Goal: Task Accomplishment & Management: Use online tool/utility

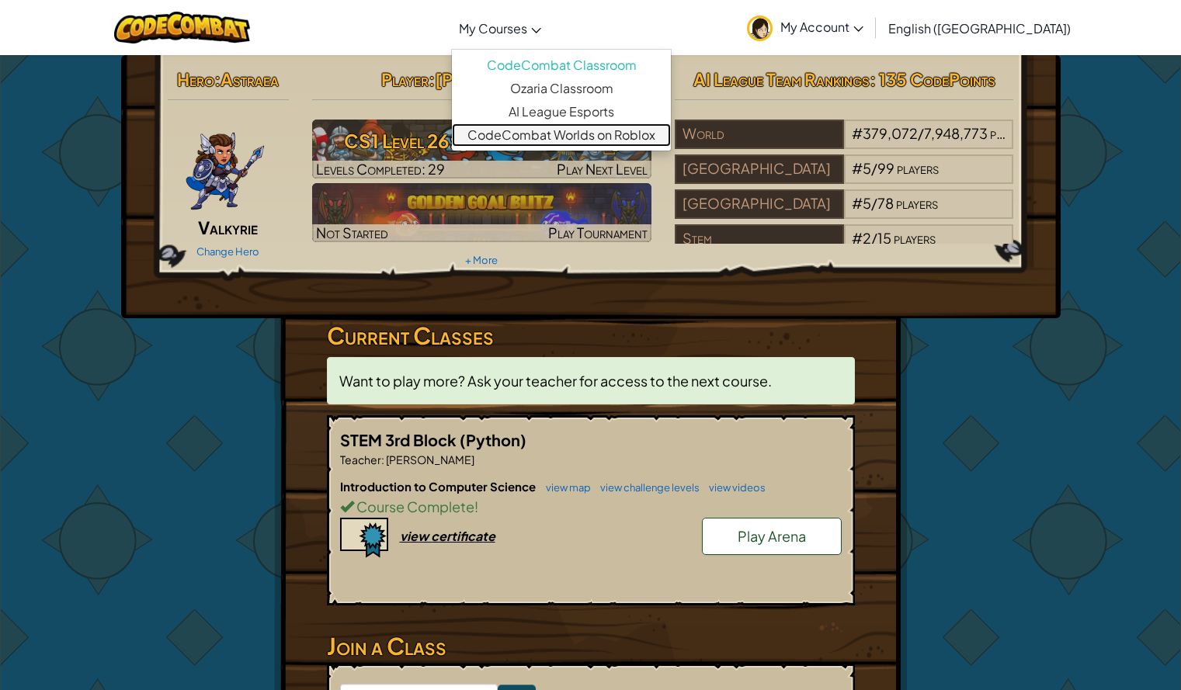
click at [598, 139] on link "CodeCombat Worlds on Roblox" at bounding box center [561, 134] width 219 height 23
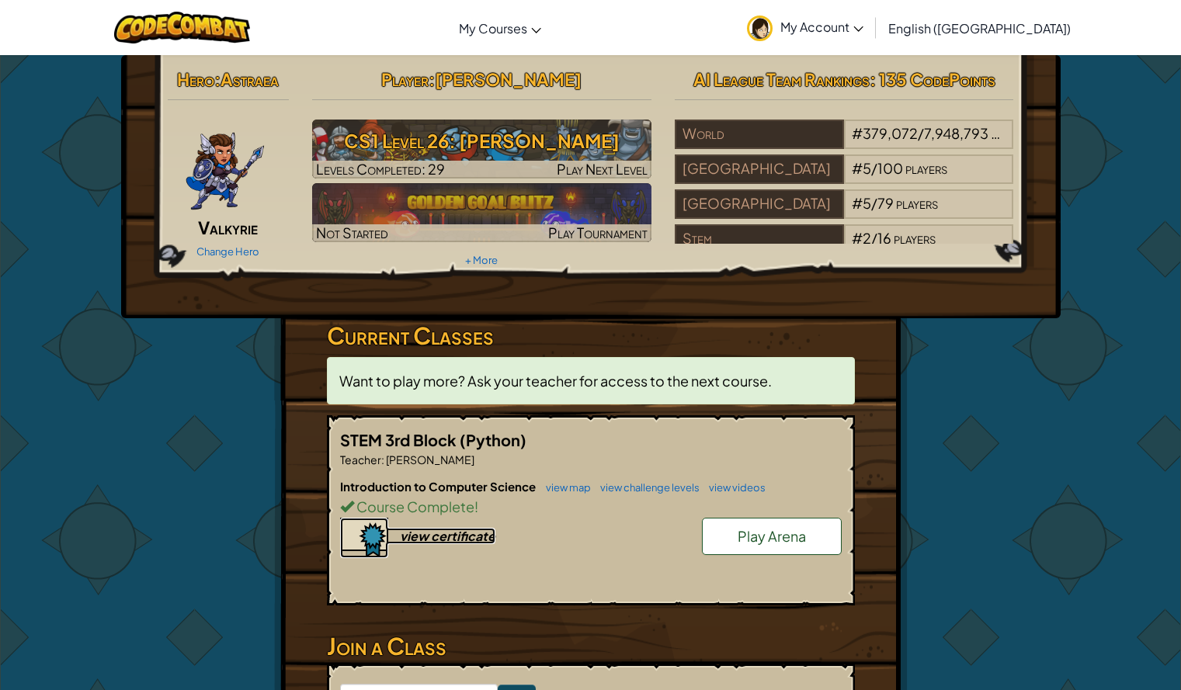
click at [476, 537] on div "view certificate" at bounding box center [448, 536] width 96 height 16
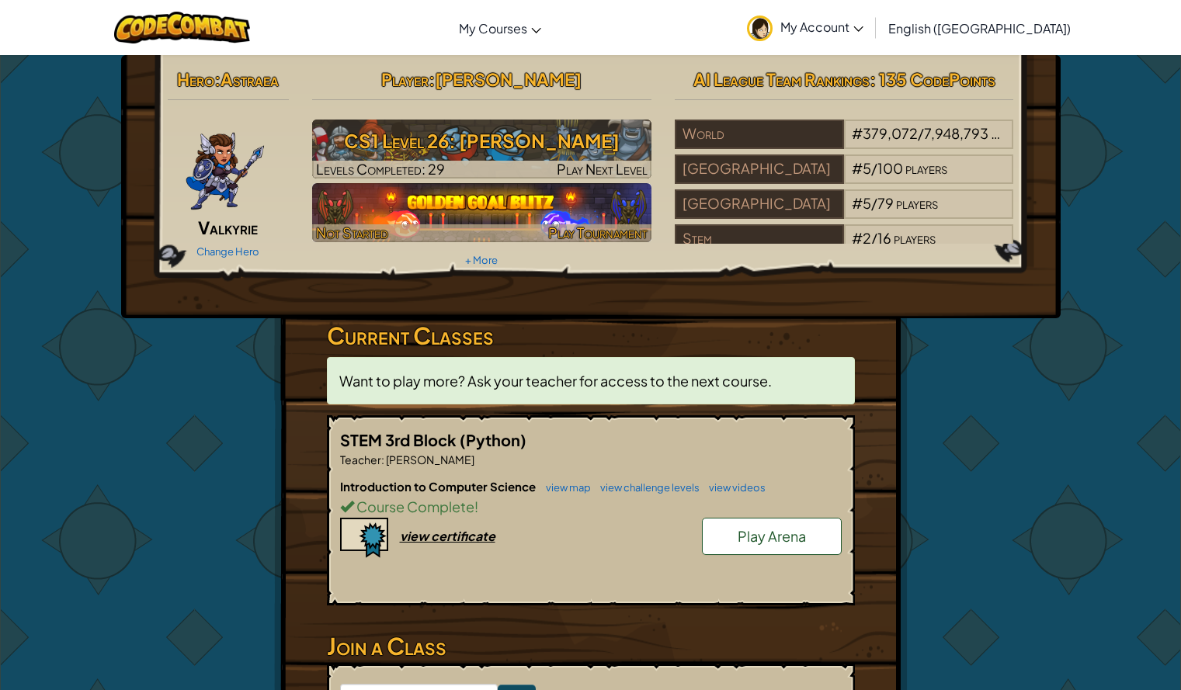
click at [597, 239] on span "Play Tournament" at bounding box center [597, 233] width 99 height 18
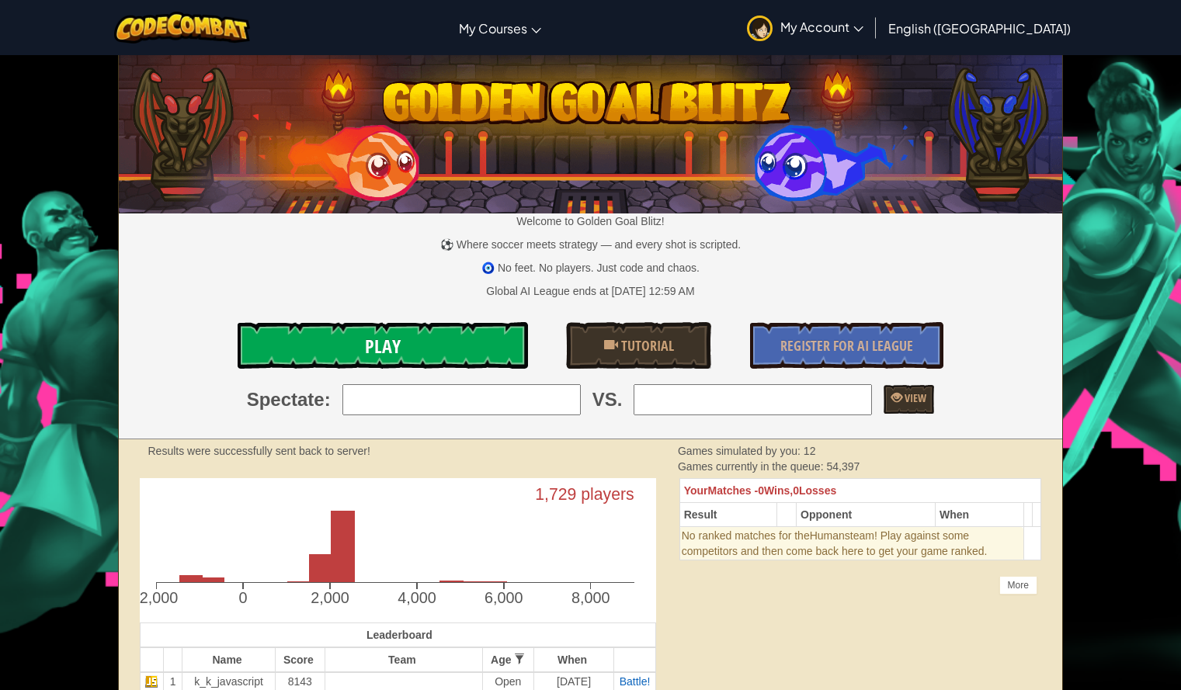
click at [454, 350] on link "Play" at bounding box center [383, 345] width 290 height 47
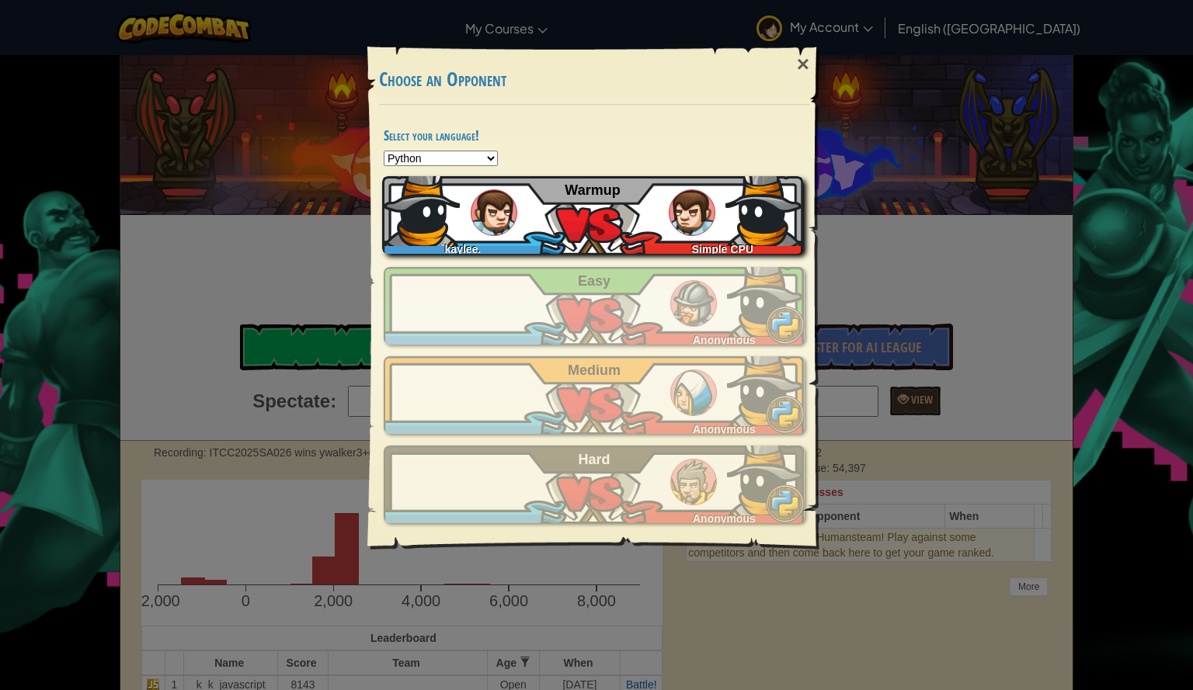
click at [652, 190] on div "kaylee.raines+gplus Simple CPU Warmup" at bounding box center [592, 215] width 421 height 78
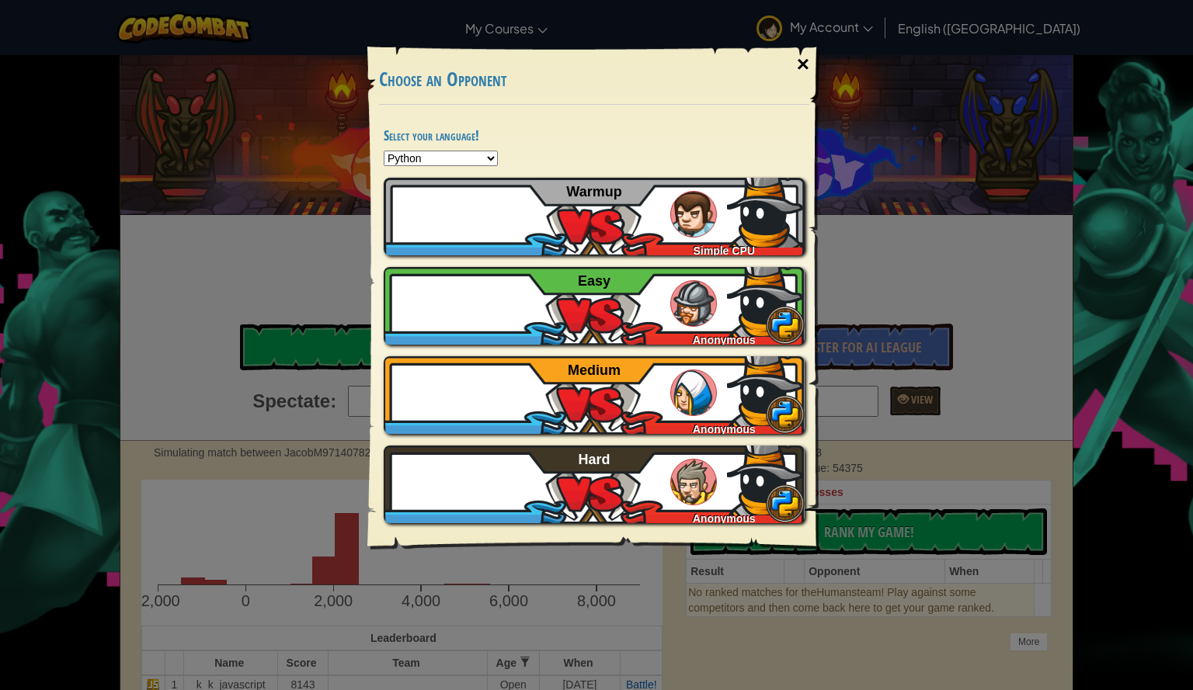
click at [804, 60] on div "×" at bounding box center [803, 64] width 36 height 45
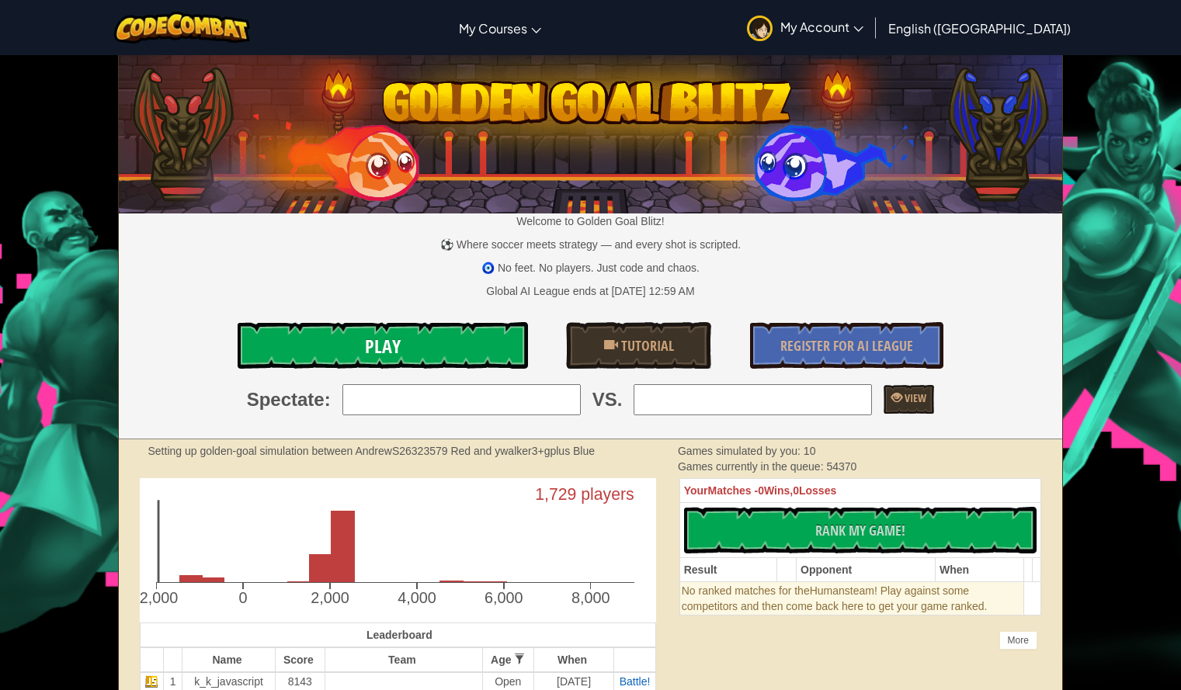
click at [393, 344] on span "Play" at bounding box center [383, 346] width 36 height 25
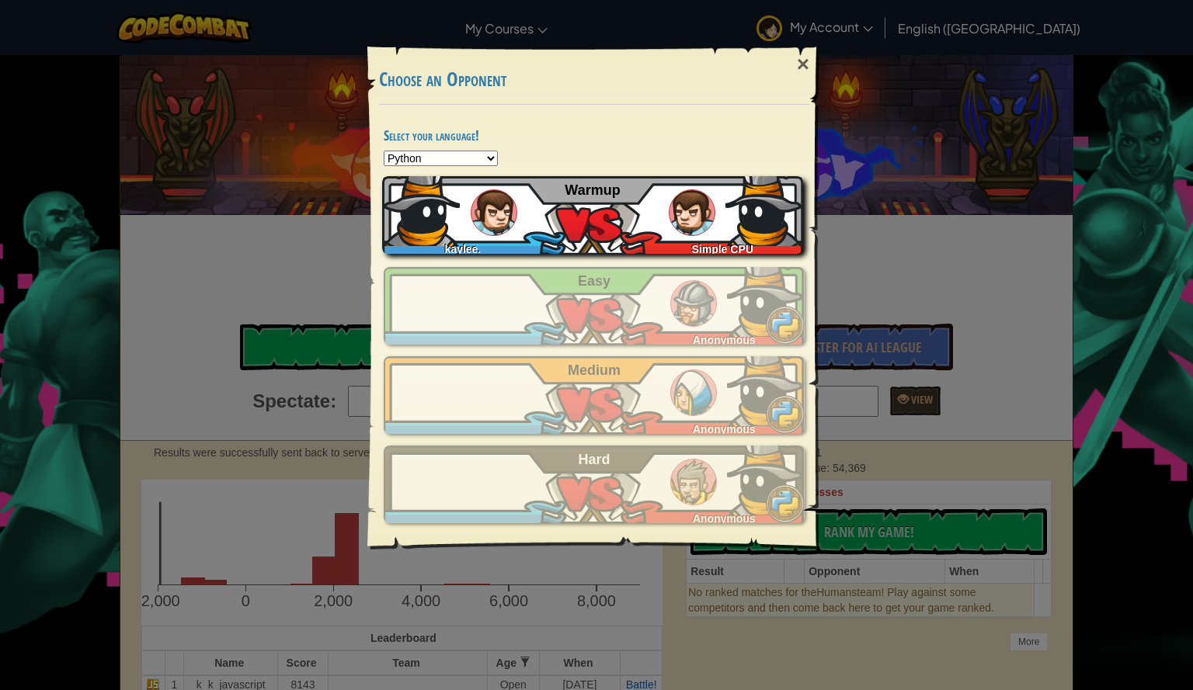
click at [621, 225] on div "kaylee.raines+gplus Simple CPU Warmup" at bounding box center [592, 215] width 421 height 78
